Goal: Book appointment/travel/reservation

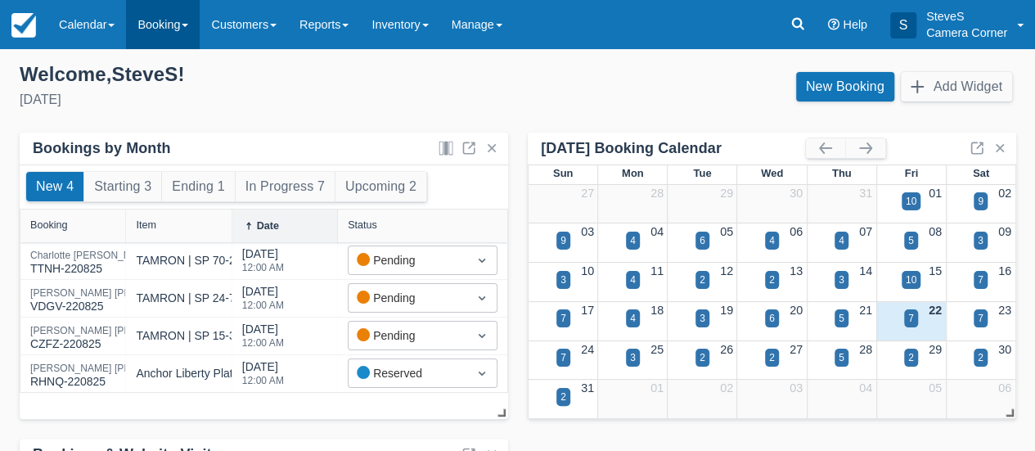
click at [160, 17] on link "Booking" at bounding box center [163, 24] width 74 height 49
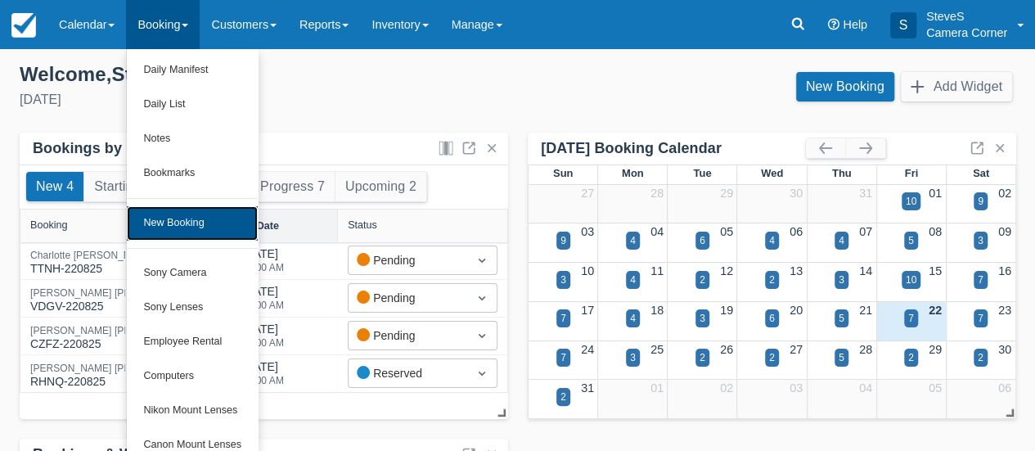
click at [200, 222] on link "New Booking" at bounding box center [192, 223] width 131 height 34
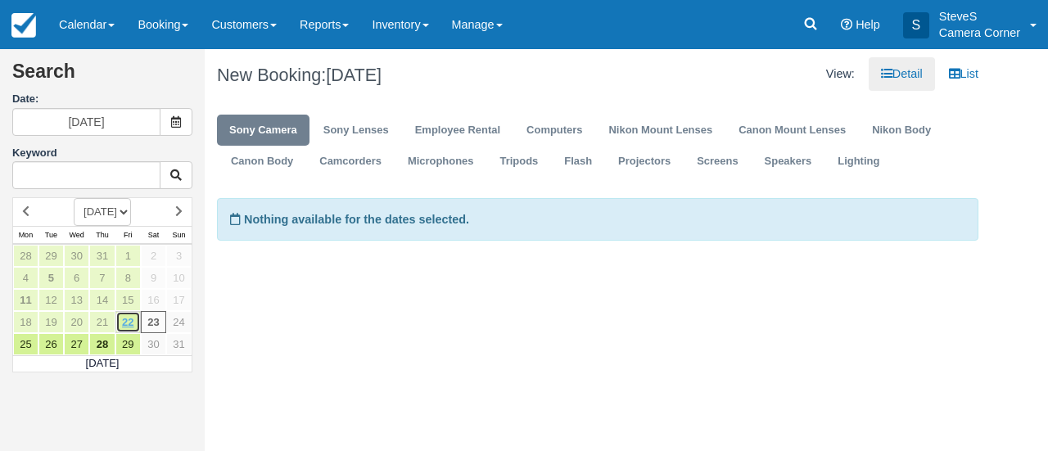
click at [125, 315] on link "22" at bounding box center [127, 322] width 25 height 22
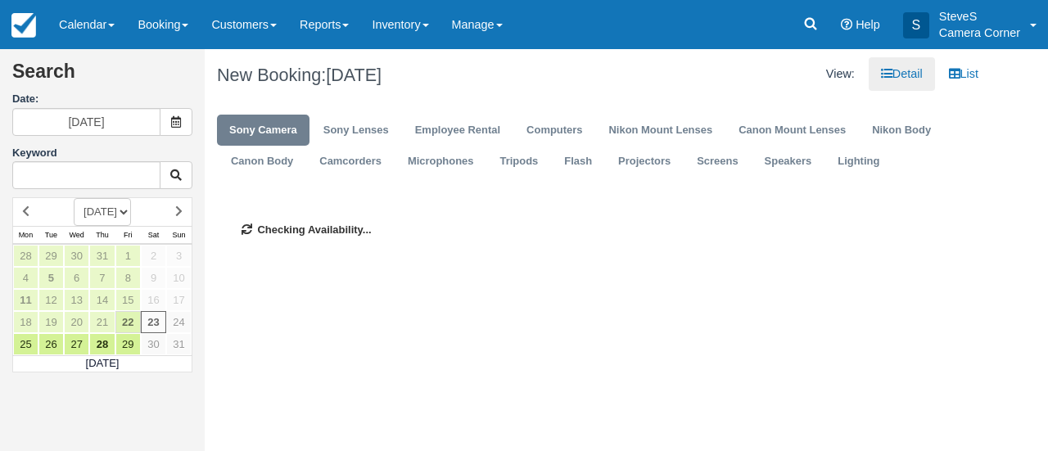
type input "08/22/25"
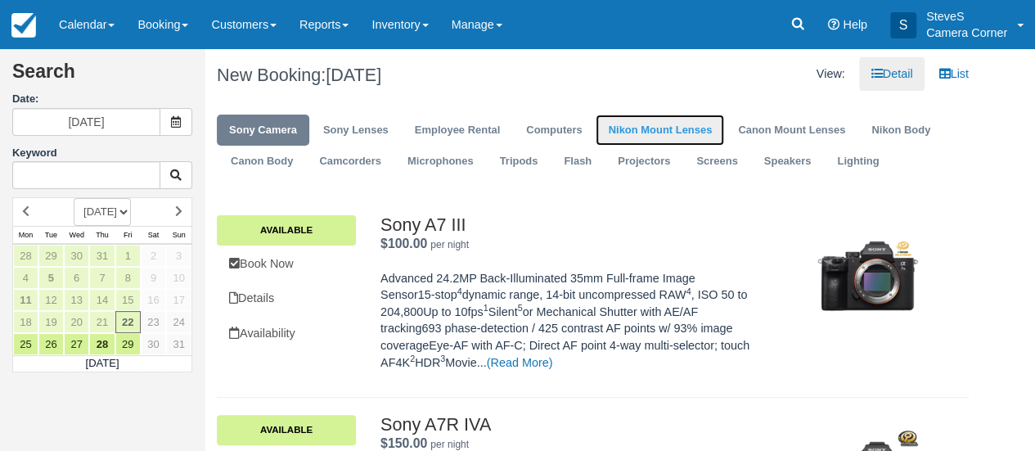
click at [661, 133] on link "Nikon Mount Lenses" at bounding box center [660, 131] width 128 height 32
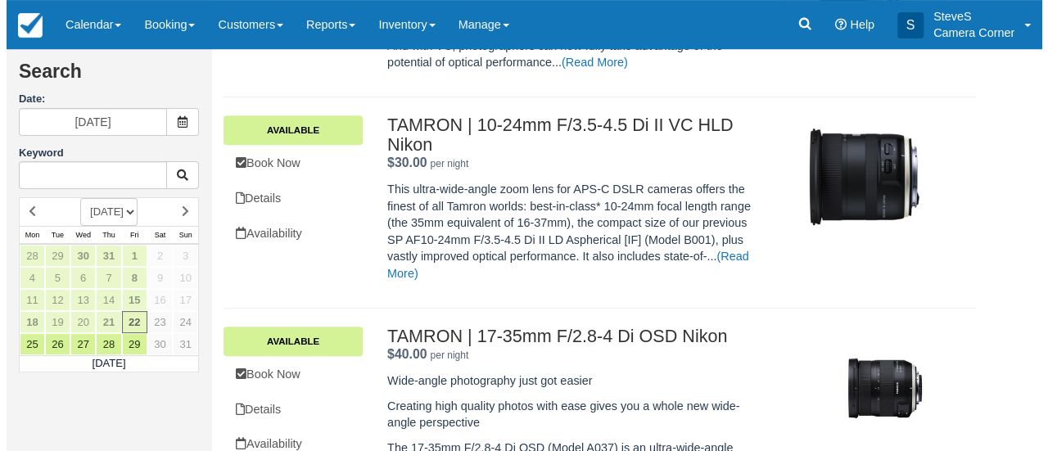
scroll to position [327, 0]
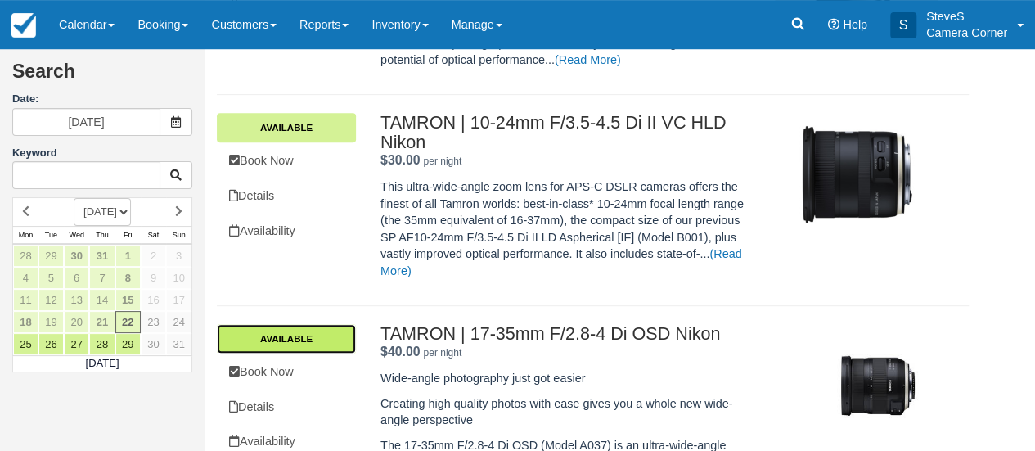
click at [293, 328] on link "Available" at bounding box center [286, 338] width 139 height 29
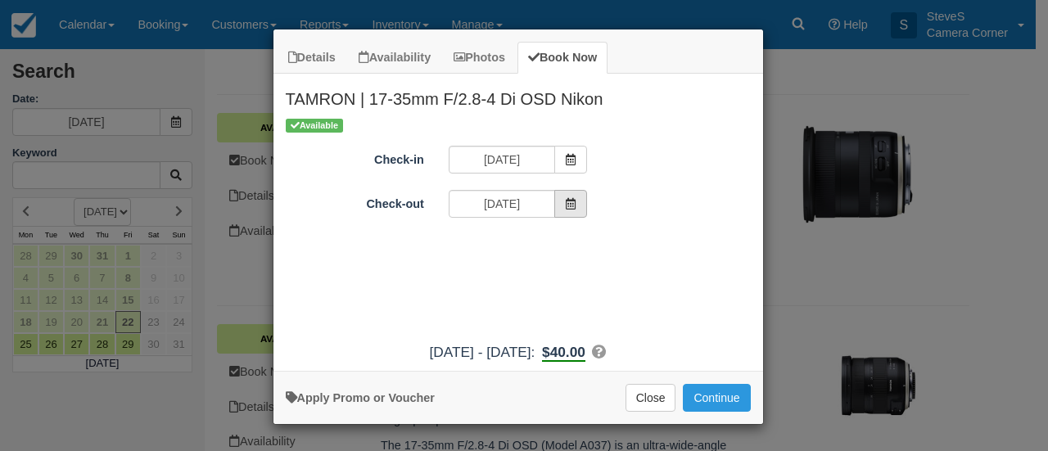
click at [569, 201] on icon "Item Modal" at bounding box center [570, 203] width 11 height 11
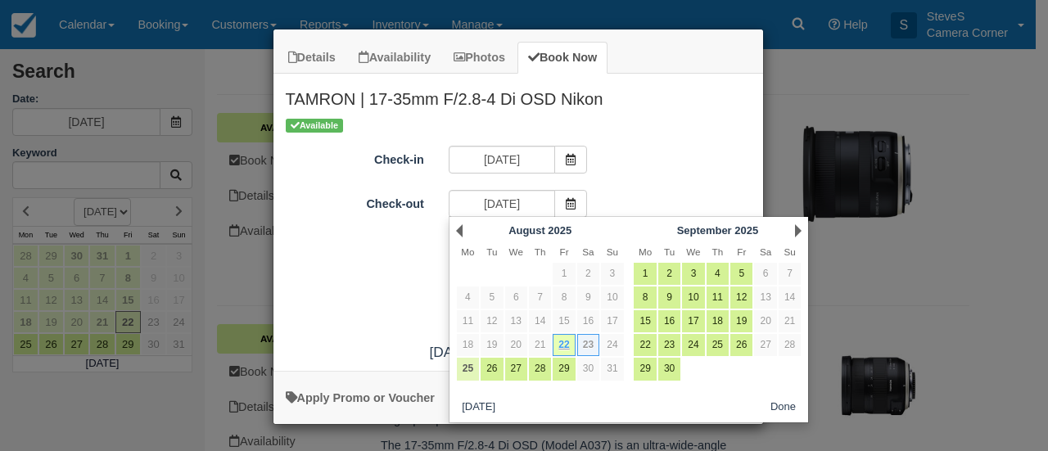
click at [463, 366] on link "25" at bounding box center [468, 369] width 22 height 22
type input "08/25/25"
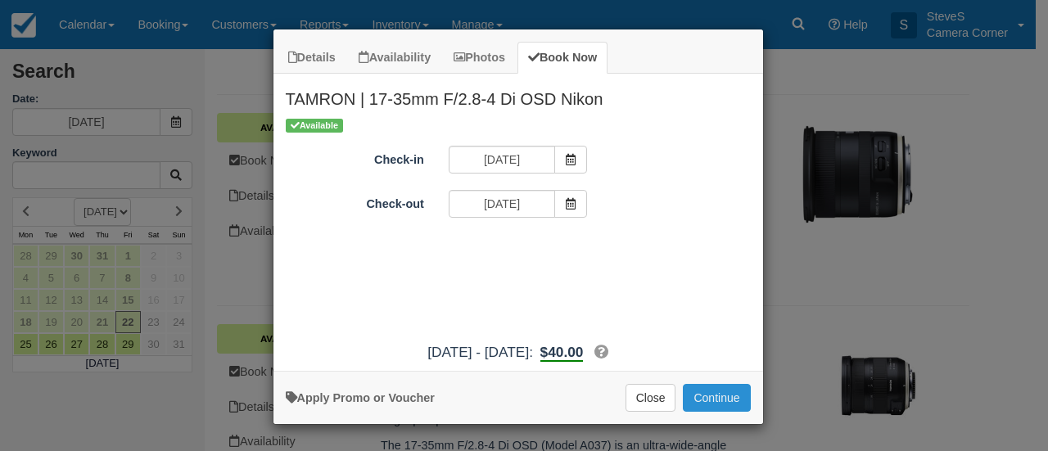
click at [715, 396] on button "Continue" at bounding box center [716, 398] width 67 height 28
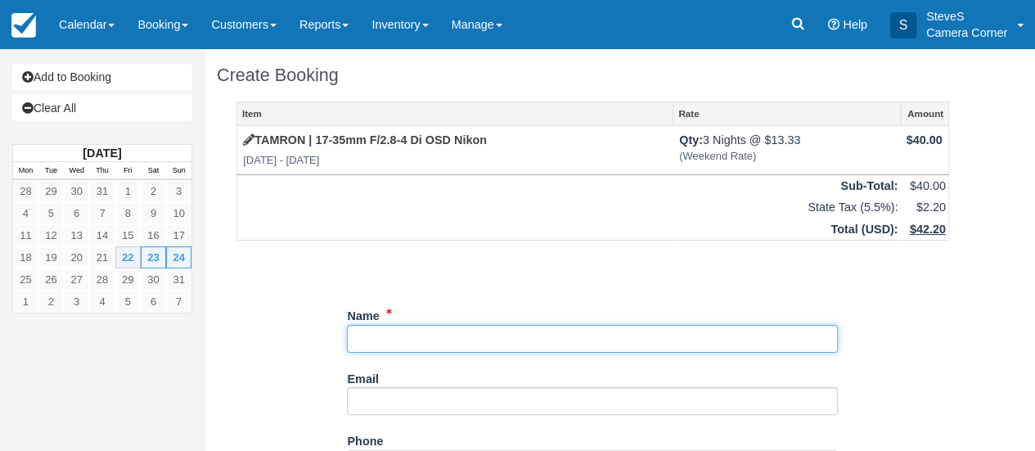
click at [427, 328] on input "Name" at bounding box center [592, 339] width 491 height 28
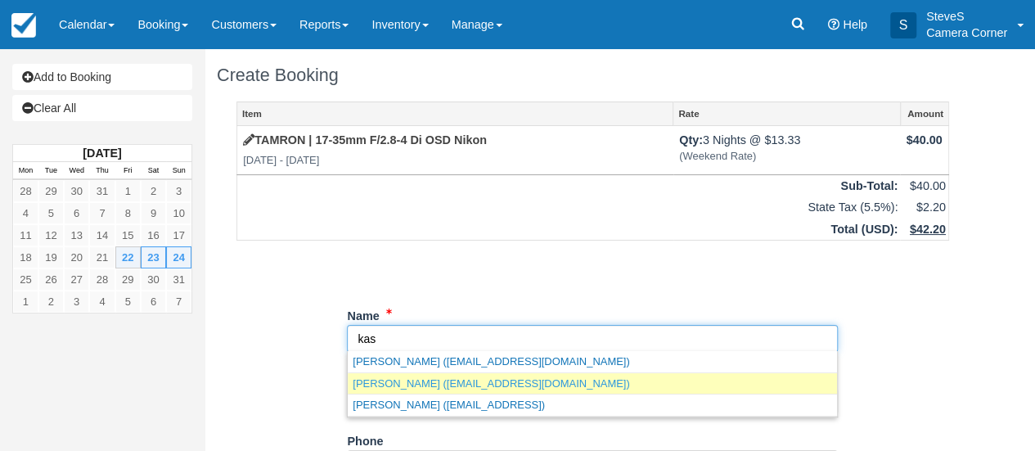
click at [388, 387] on link "Kasey Hock (pomposart@yahoo.com)" at bounding box center [592, 383] width 489 height 20
type input "[PERSON_NAME]"
type input "[EMAIL_ADDRESS][DOMAIN_NAME]"
type input "+19204951216"
type input "[STREET_ADDRESS]"
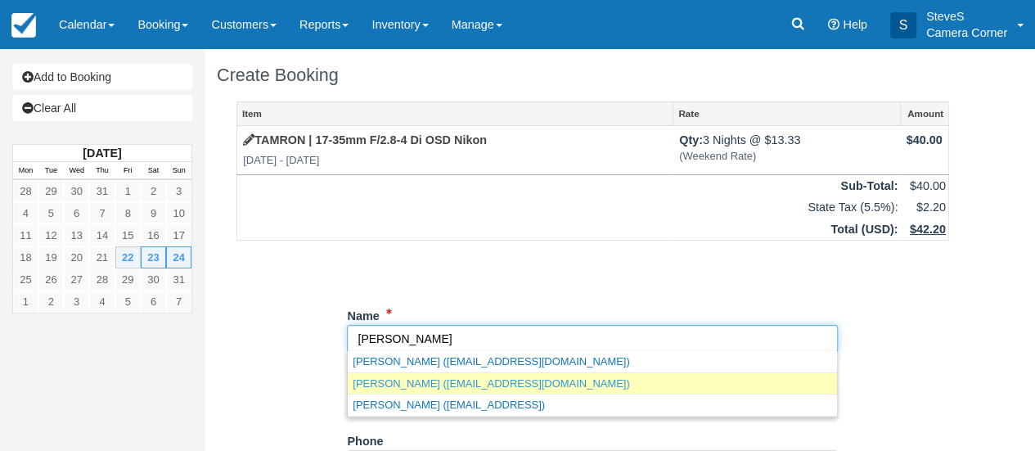
type input "Green Bay"
type input "54303-3028"
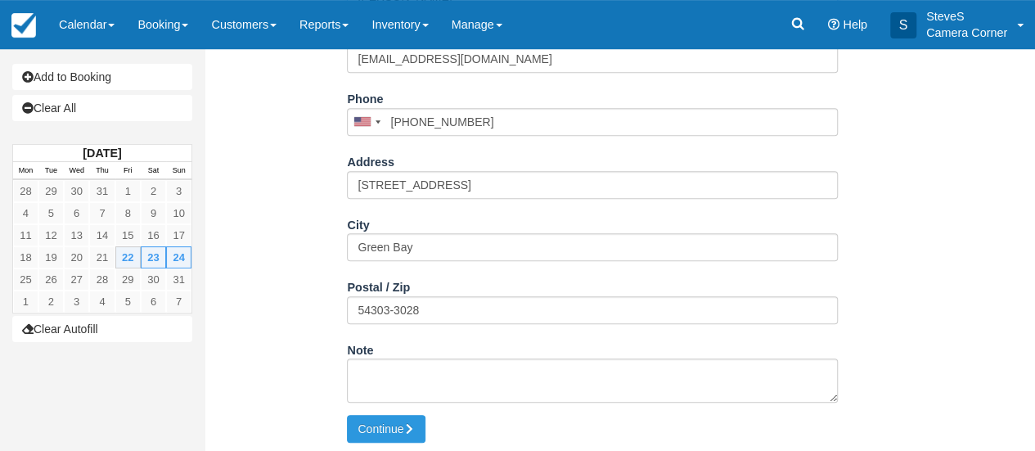
scroll to position [344, 0]
type input "[PERSON_NAME]"
click at [385, 424] on button "Continue" at bounding box center [386, 427] width 79 height 28
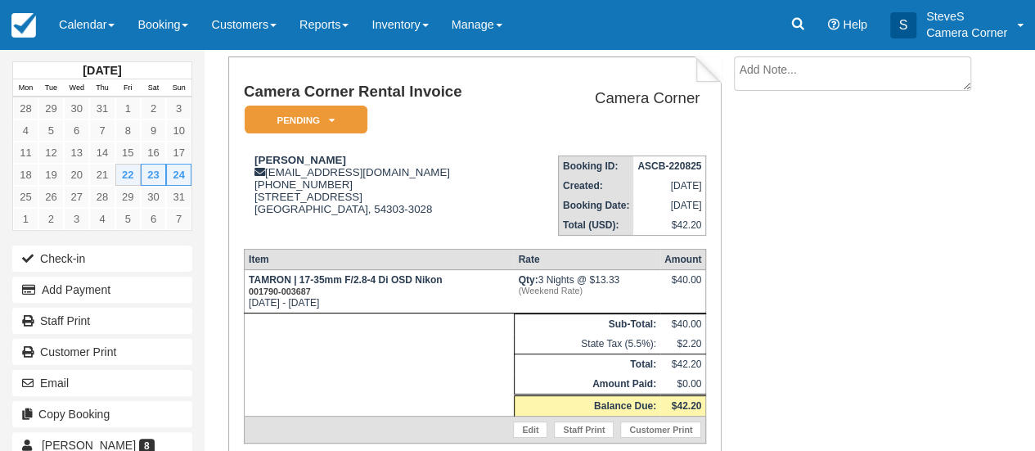
scroll to position [160, 0]
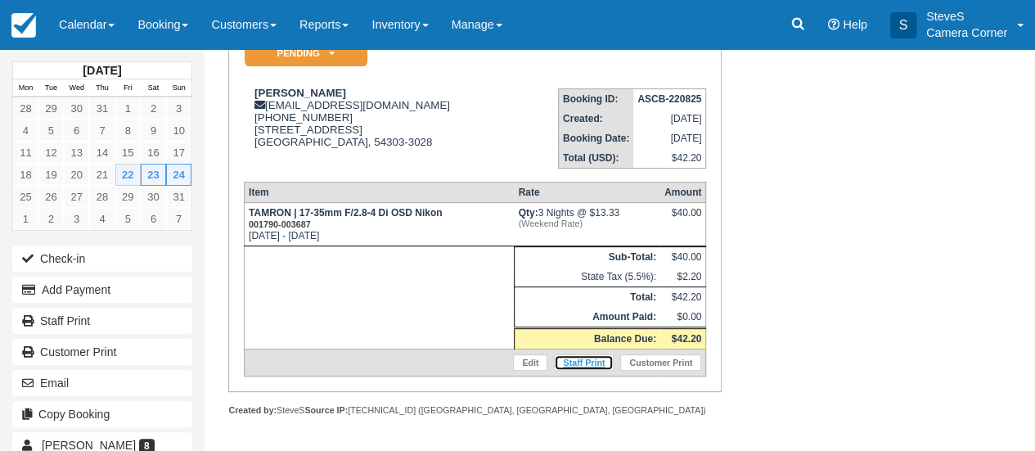
click at [597, 361] on link "Staff Print" at bounding box center [584, 362] width 60 height 16
